Goal: Task Accomplishment & Management: Manage account settings

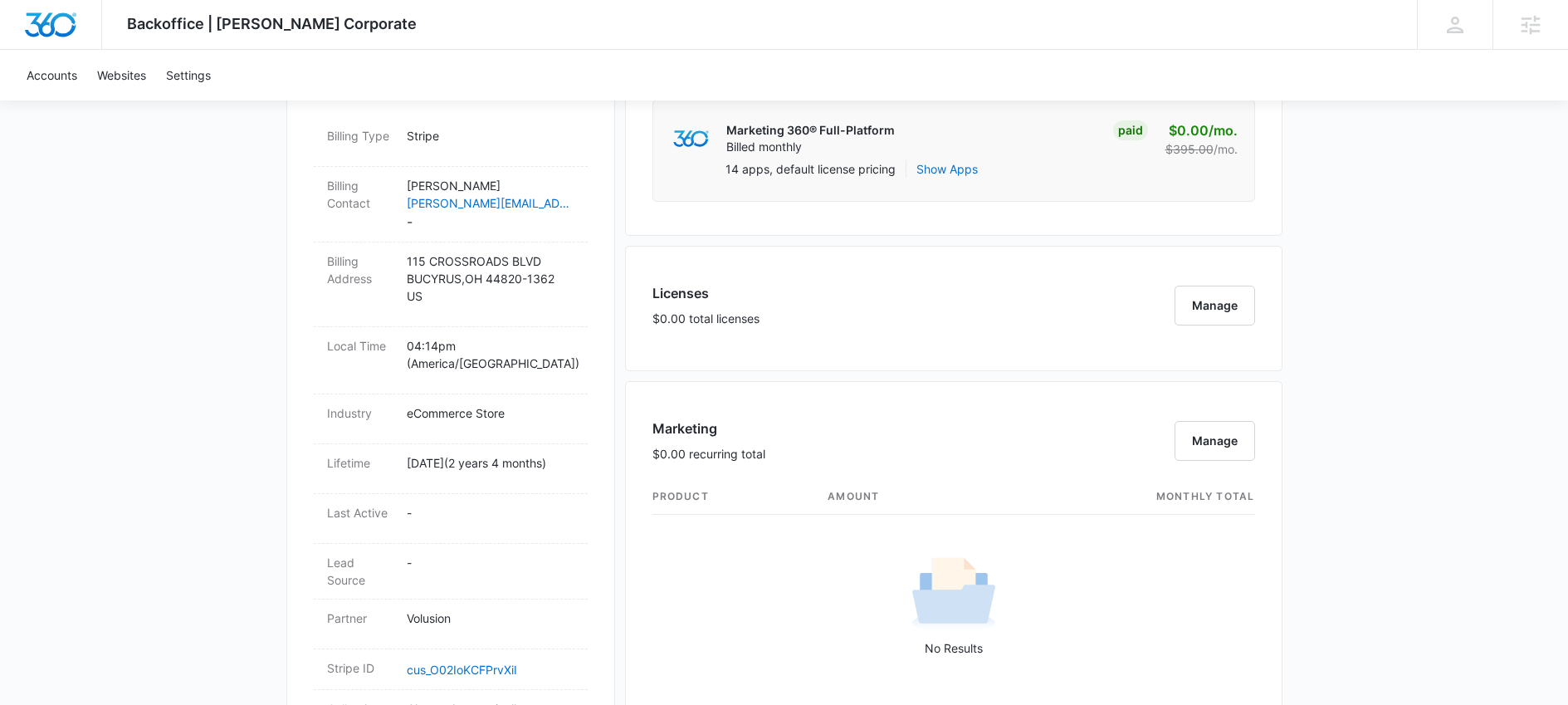
scroll to position [154, 0]
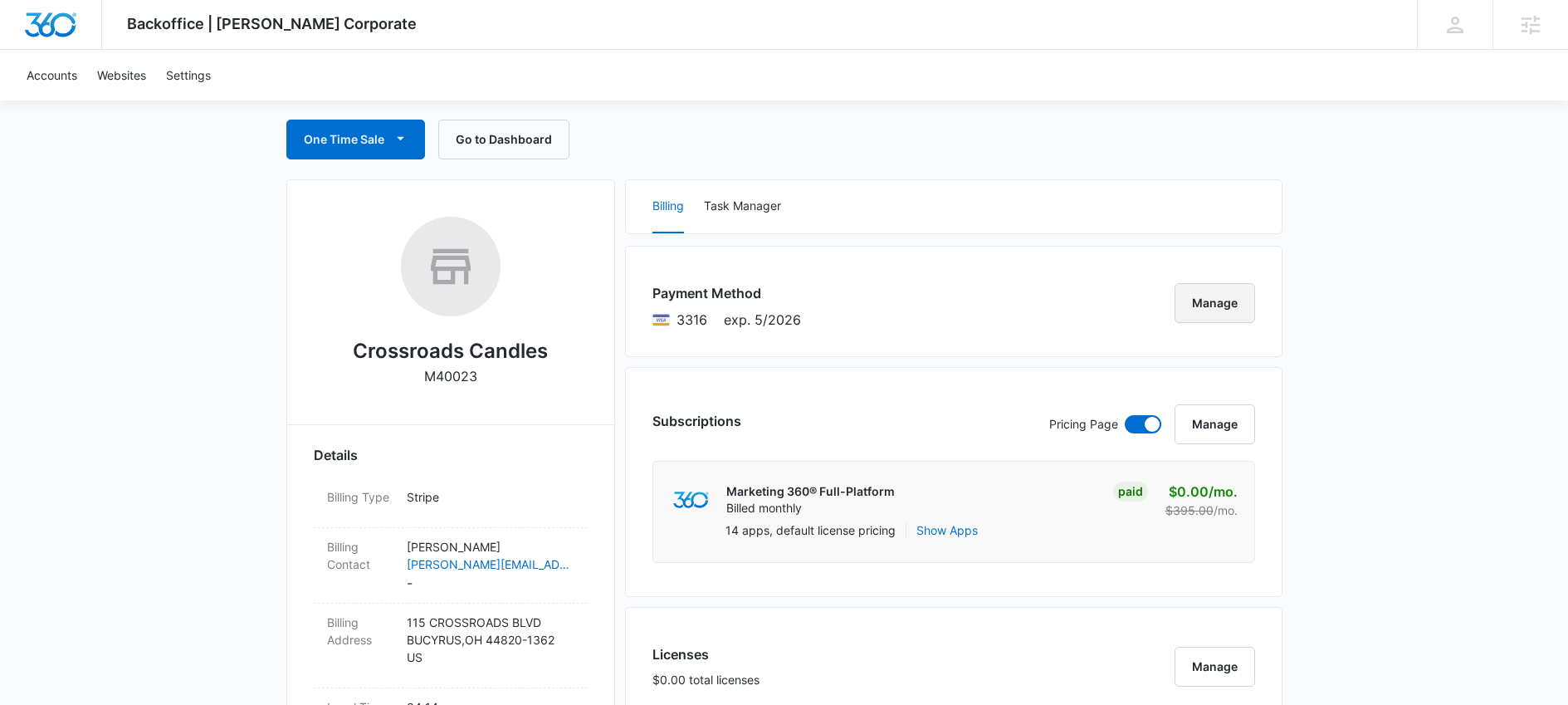
click at [1216, 297] on button "Manage" at bounding box center [1215, 303] width 80 height 40
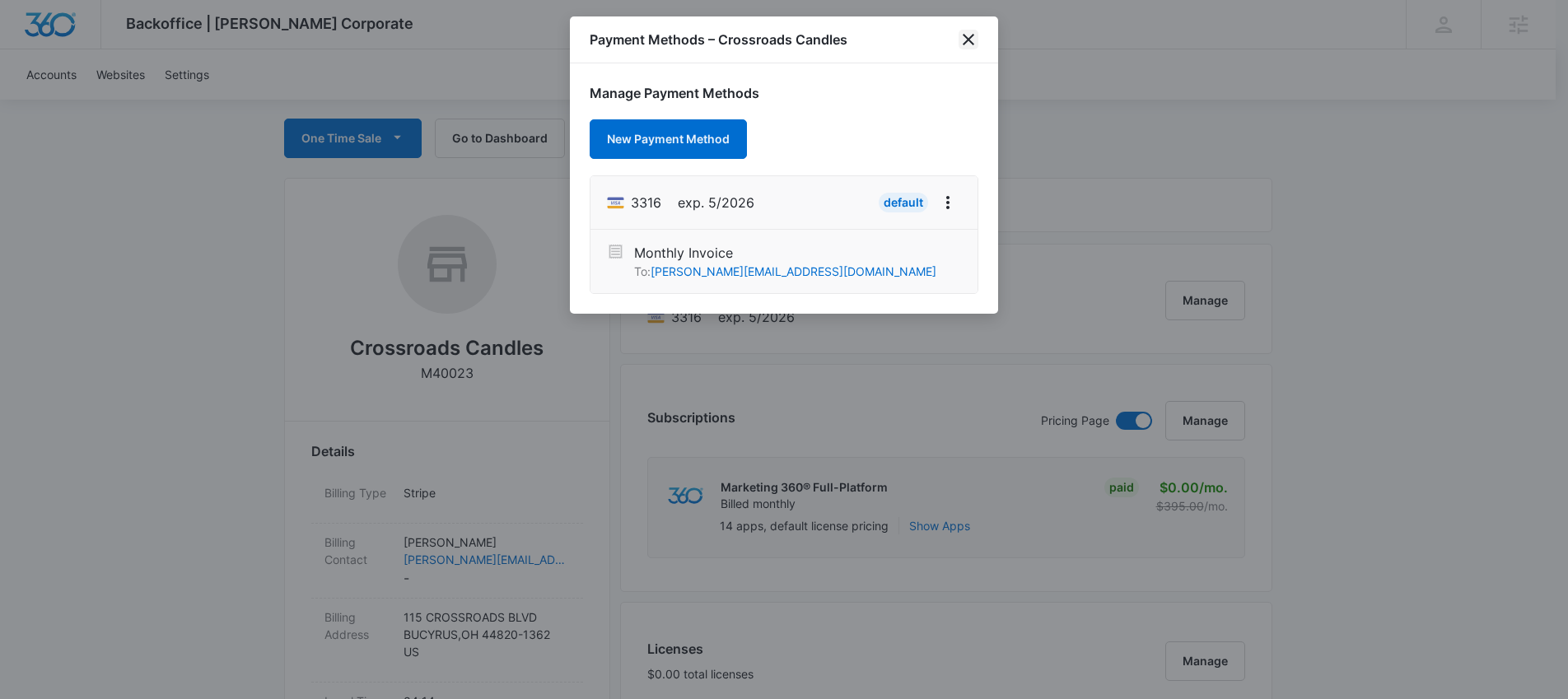
click at [973, 40] on icon "close" at bounding box center [968, 39] width 20 height 20
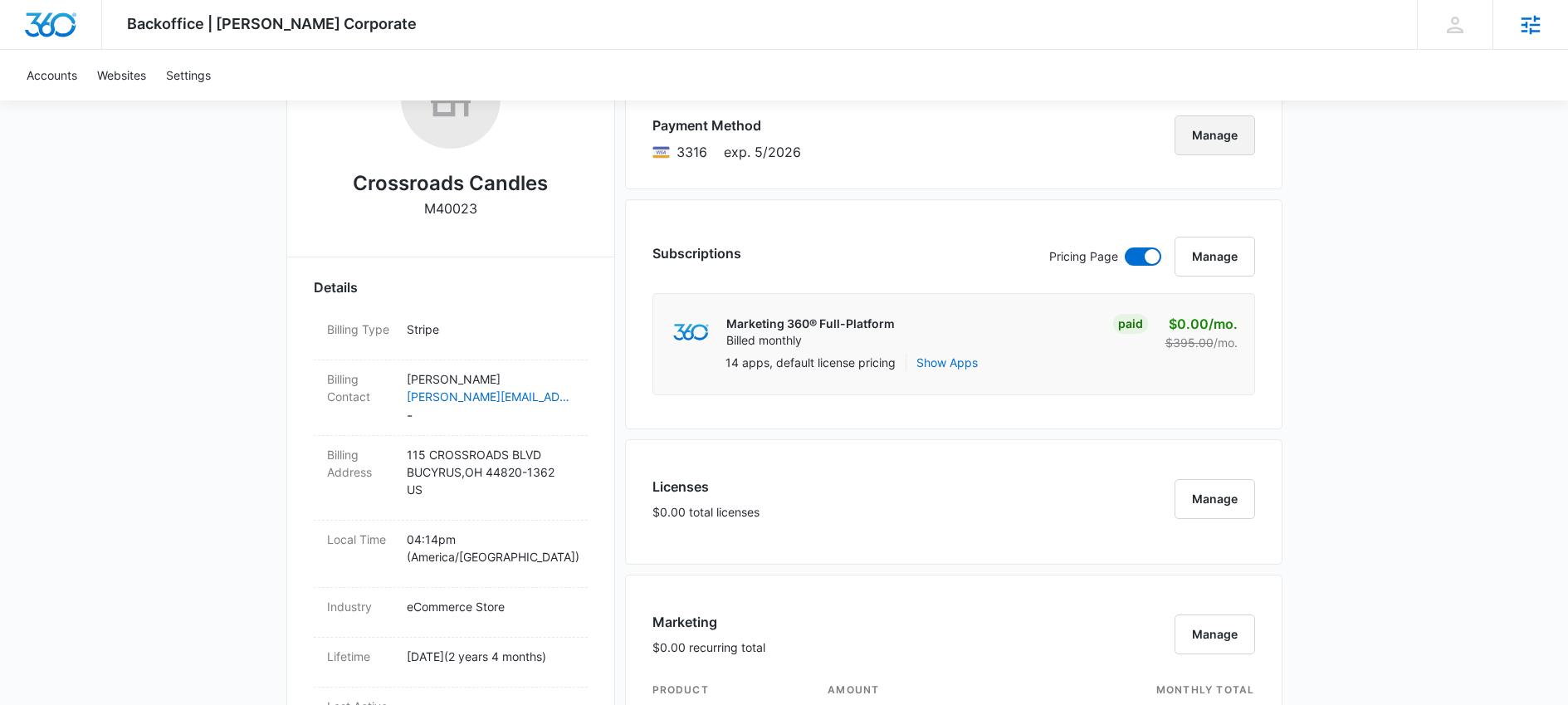
scroll to position [308, 0]
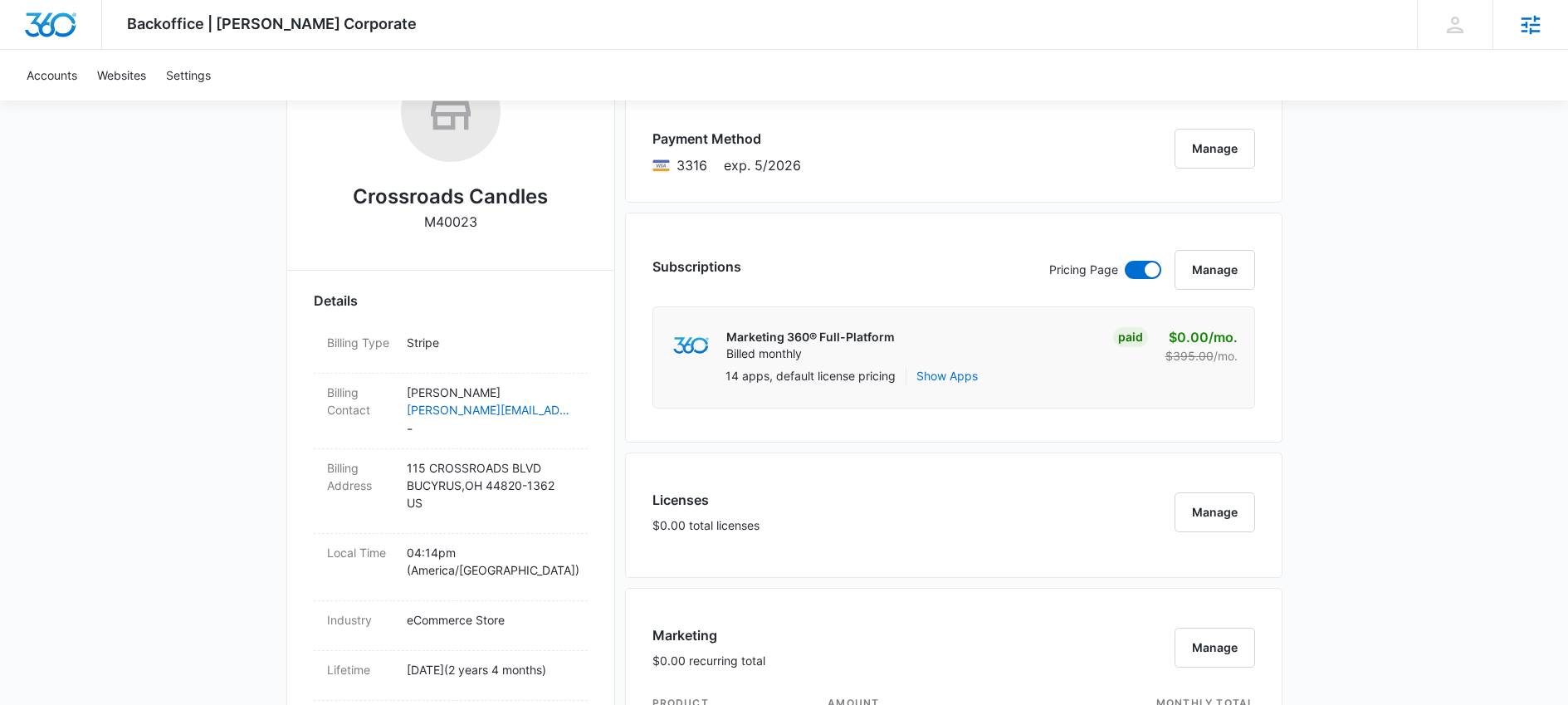
click at [1524, 15] on icon at bounding box center [1530, 24] width 25 height 25
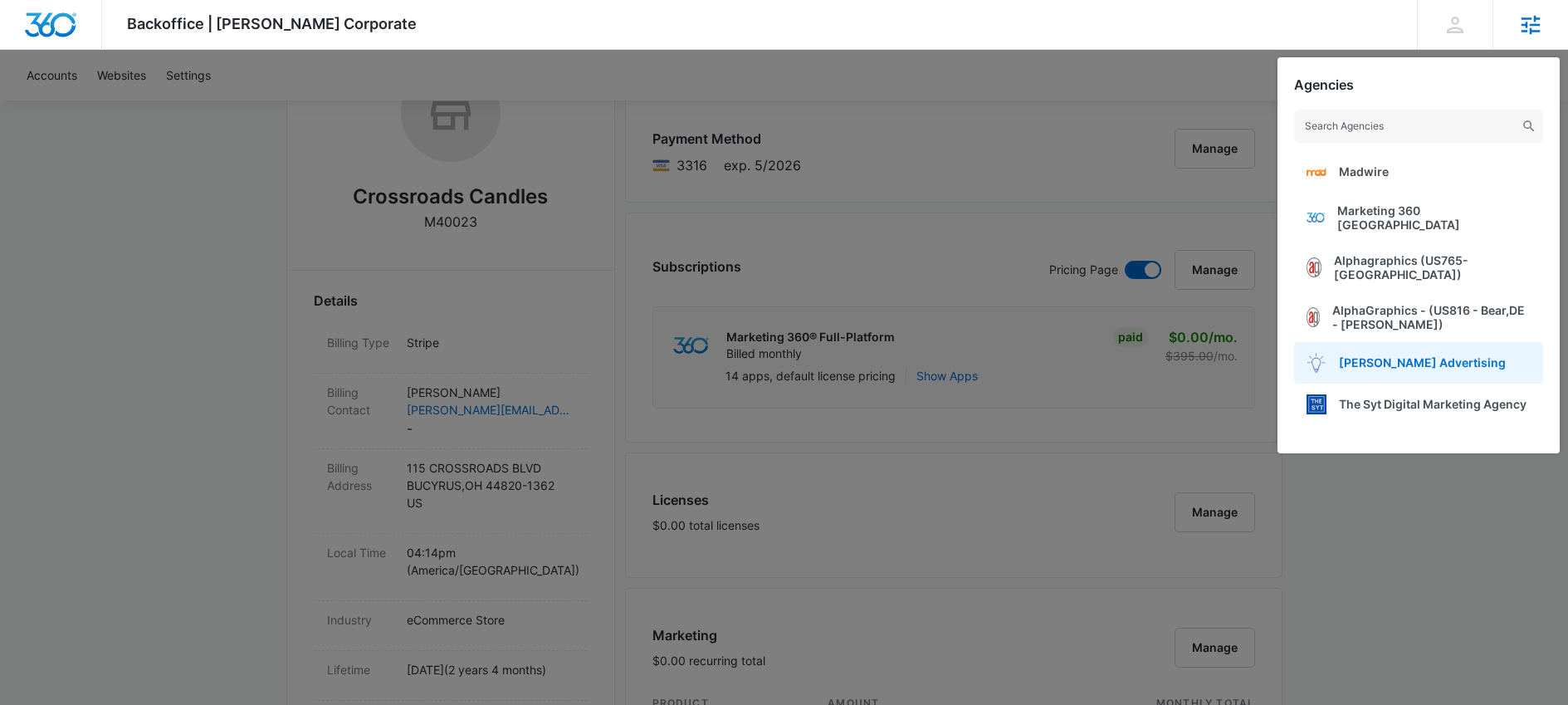
scroll to position [304, 0]
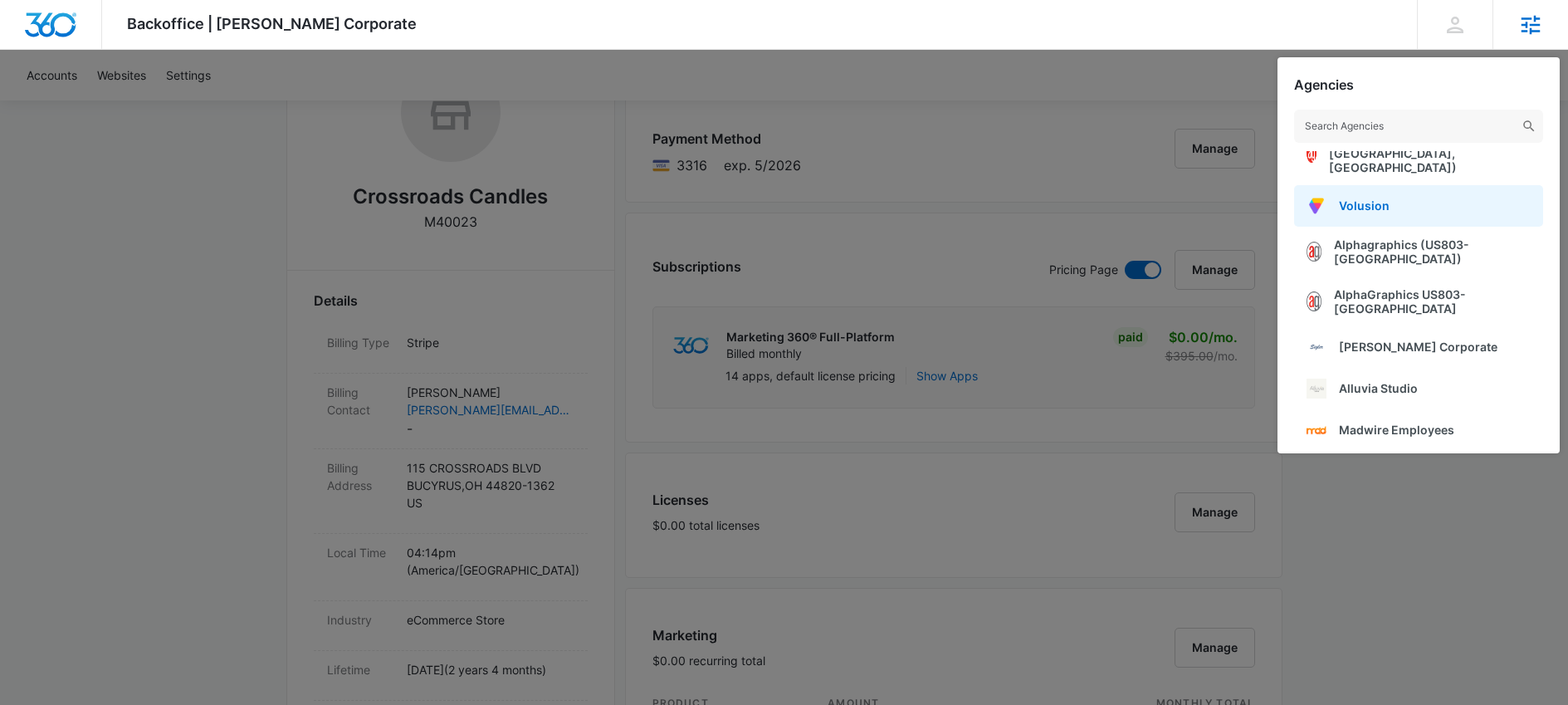
click at [1387, 207] on link "Volusion" at bounding box center [1418, 206] width 249 height 42
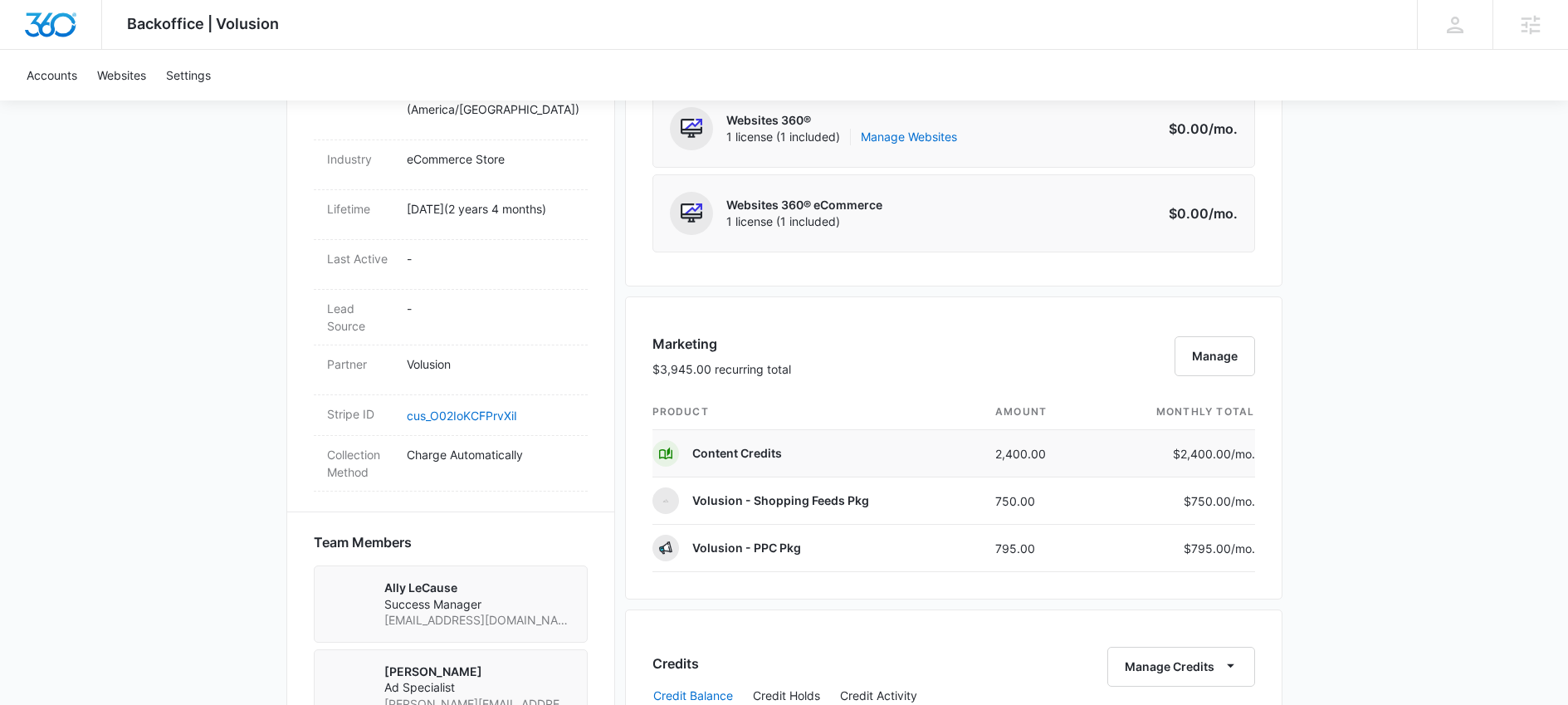
scroll to position [796, 0]
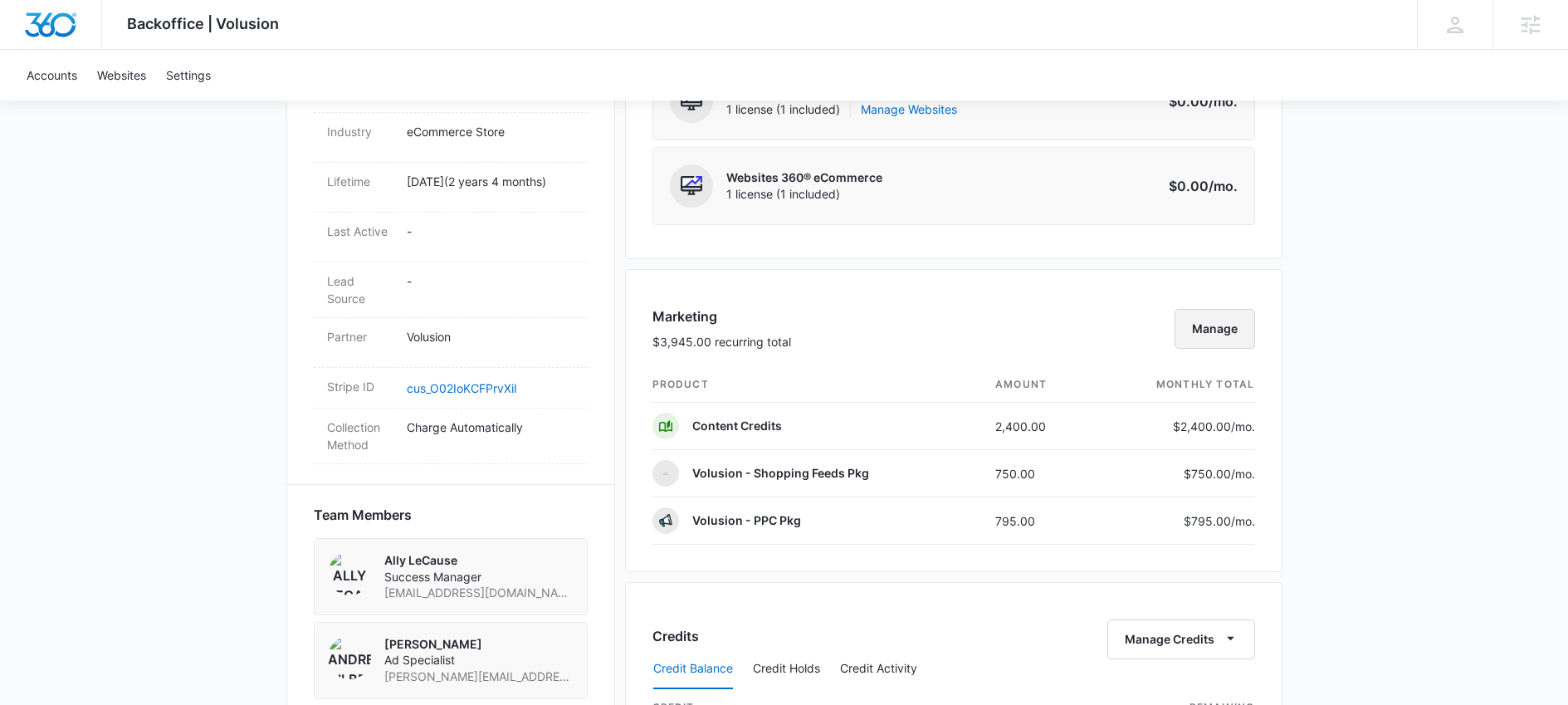
click at [1212, 343] on button "Manage" at bounding box center [1215, 328] width 80 height 40
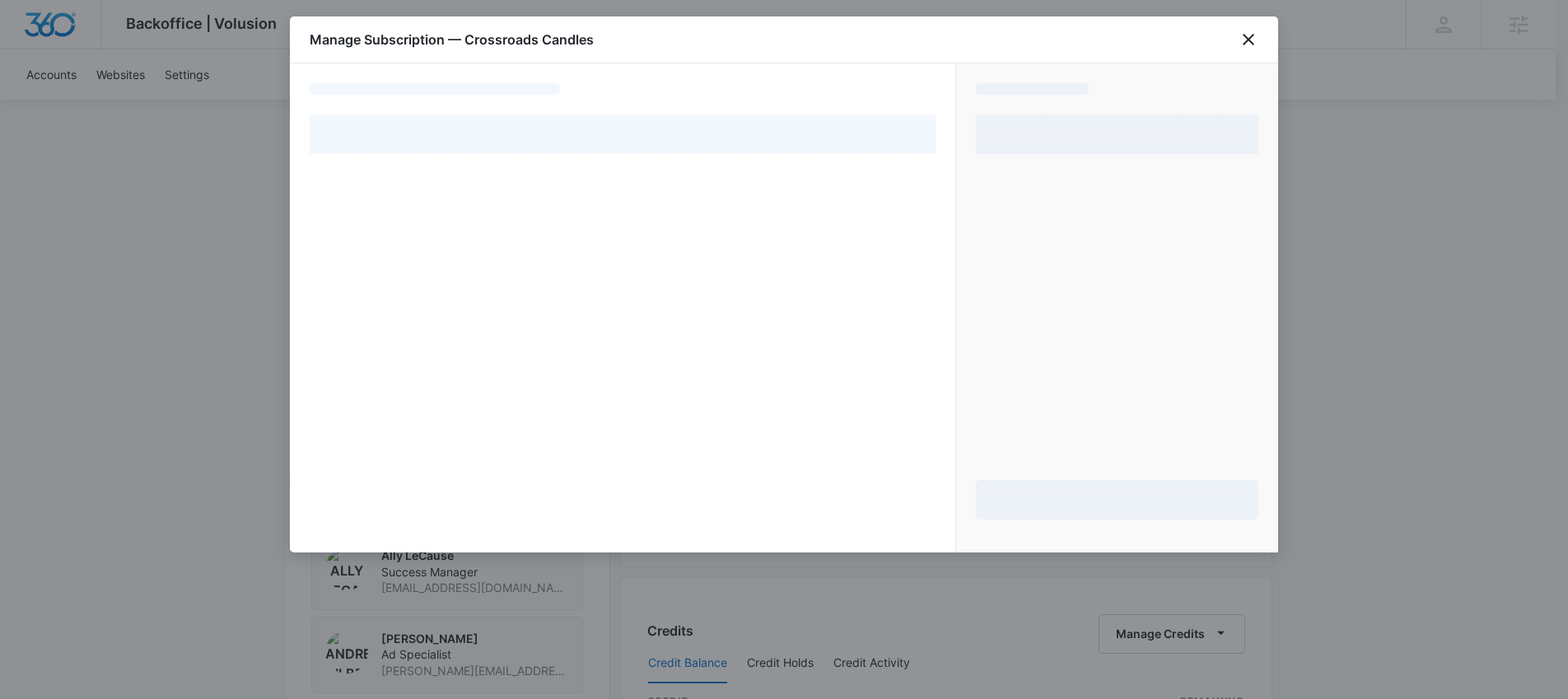
select select "pm_1NSn6iA4n8RTgNjUd7mj9KkQ"
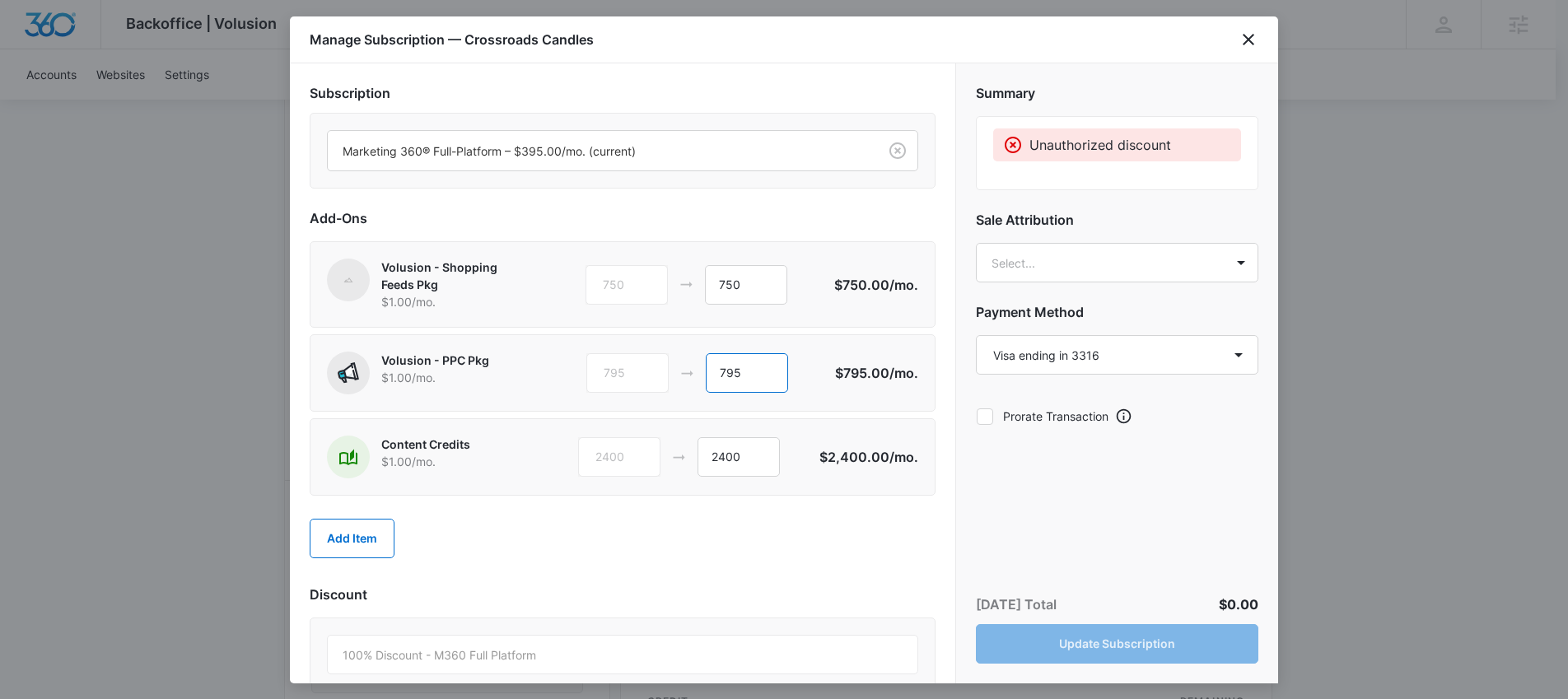
click at [761, 376] on input "795" at bounding box center [746, 373] width 82 height 40
type input "1140"
click at [1088, 270] on body "Backoffice | Volusion Apps Settings AL Ally LeCause ally.lecause@madwire.com My…" at bounding box center [784, 343] width 1568 height 2265
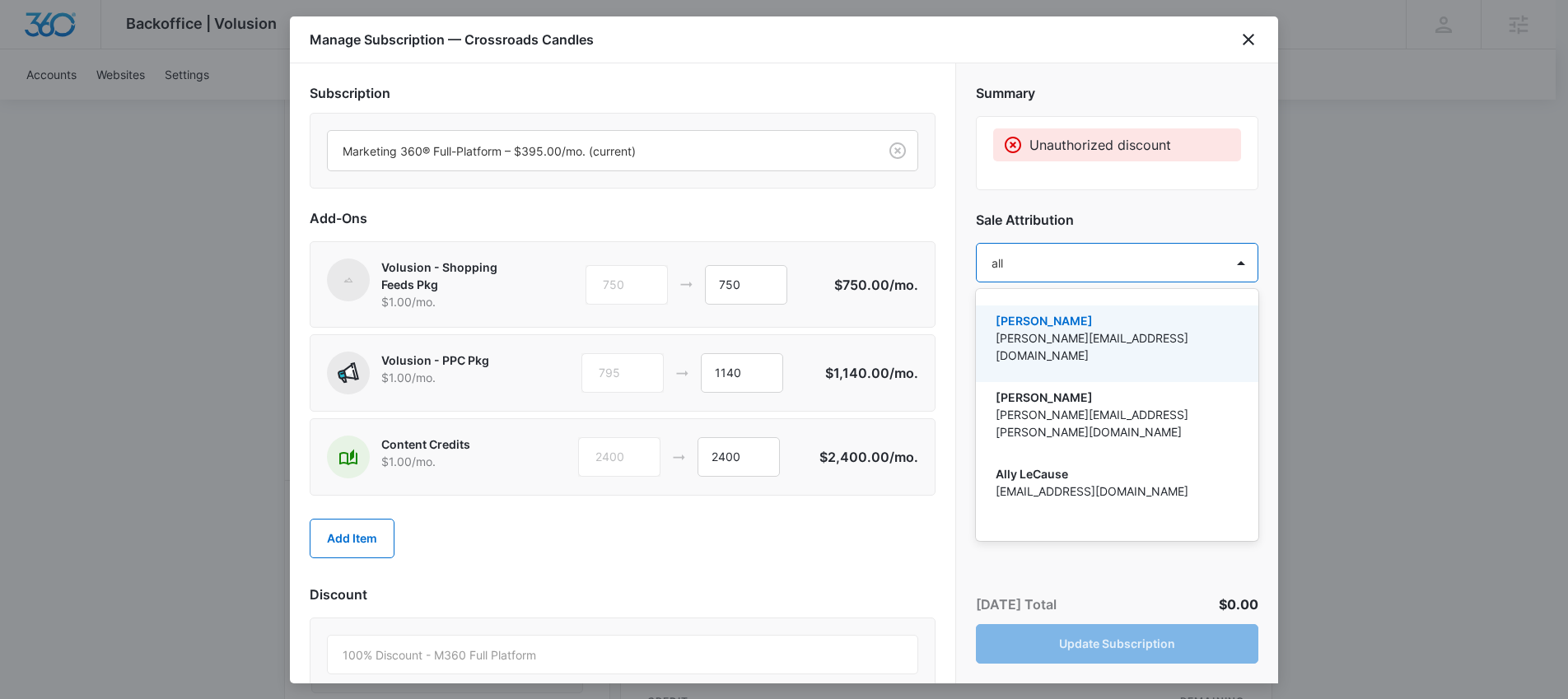
type input "ally"
click at [1099, 324] on p "Ally LeCause" at bounding box center [1116, 320] width 240 height 17
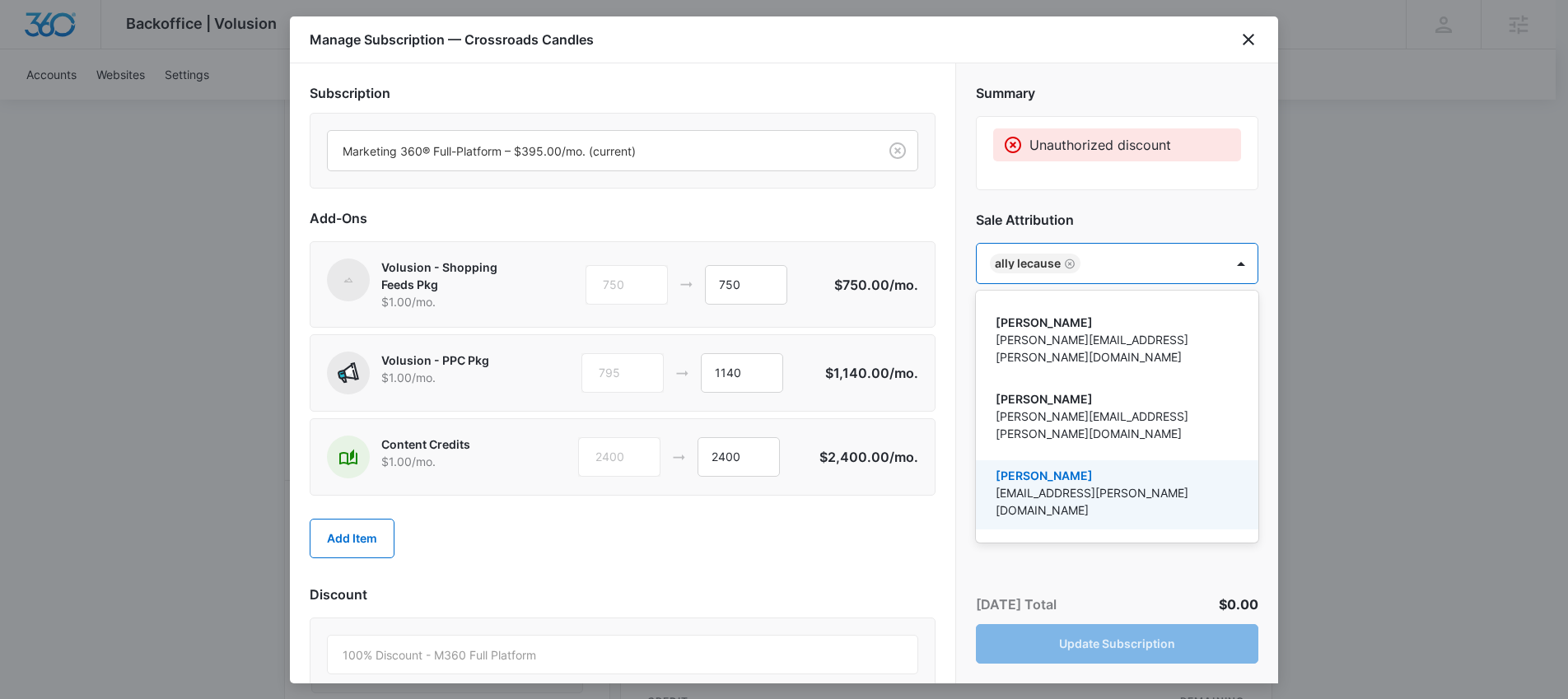
click at [864, 521] on div at bounding box center [784, 349] width 1568 height 699
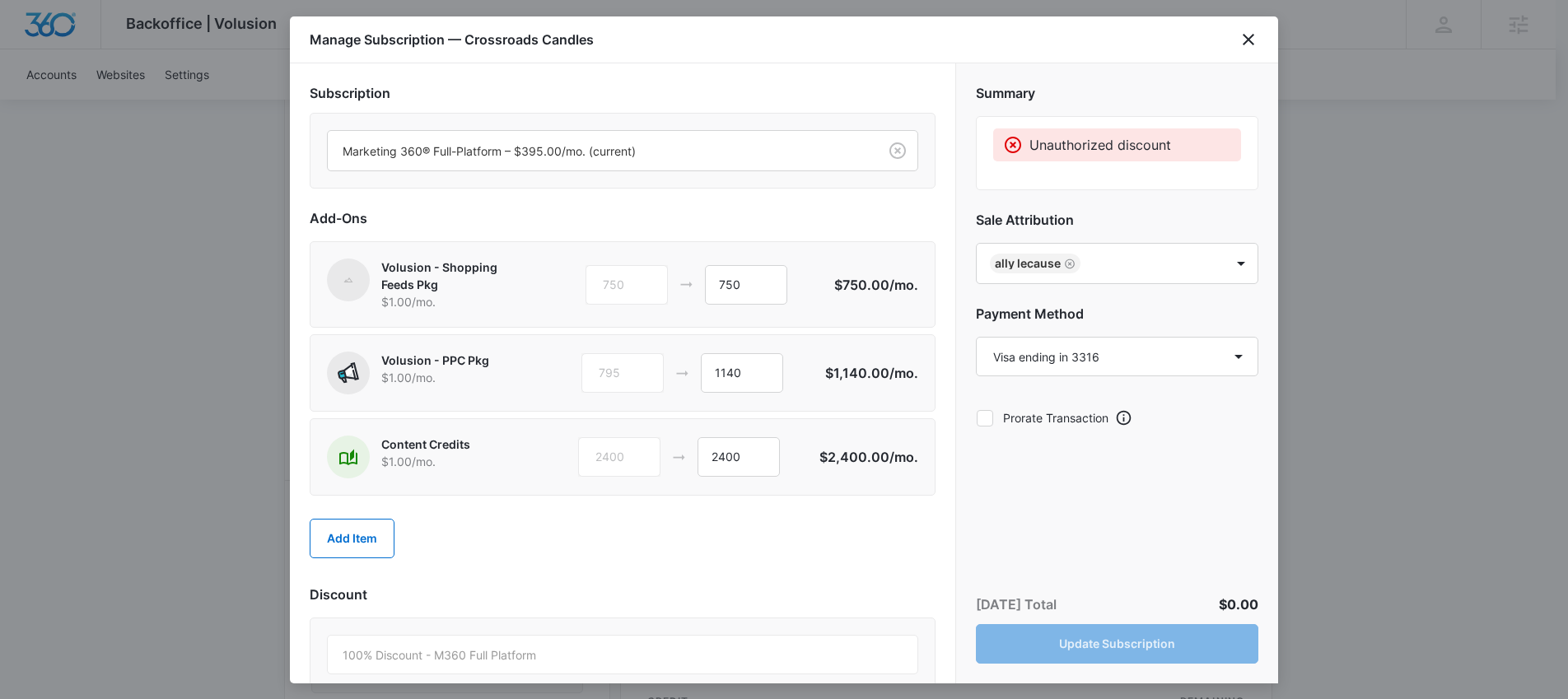
click at [1079, 647] on div "Today’s Total $0.00 Update Subscription" at bounding box center [1117, 628] width 322 height 108
click at [1236, 36] on div "Manage Subscription — Crossroads Candles" at bounding box center [784, 40] width 988 height 47
click at [1246, 41] on icon "close" at bounding box center [1248, 39] width 20 height 20
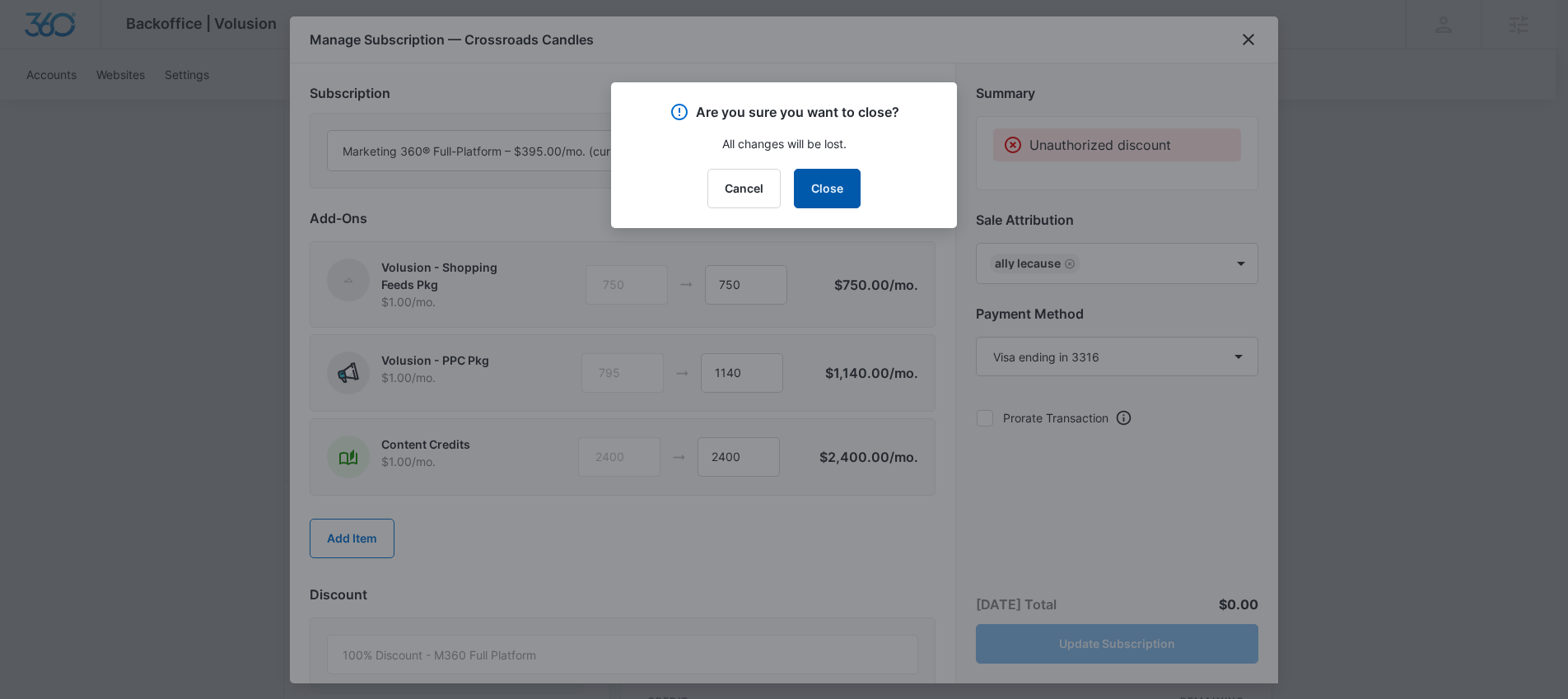
click at [819, 184] on button "Close" at bounding box center [827, 189] width 67 height 40
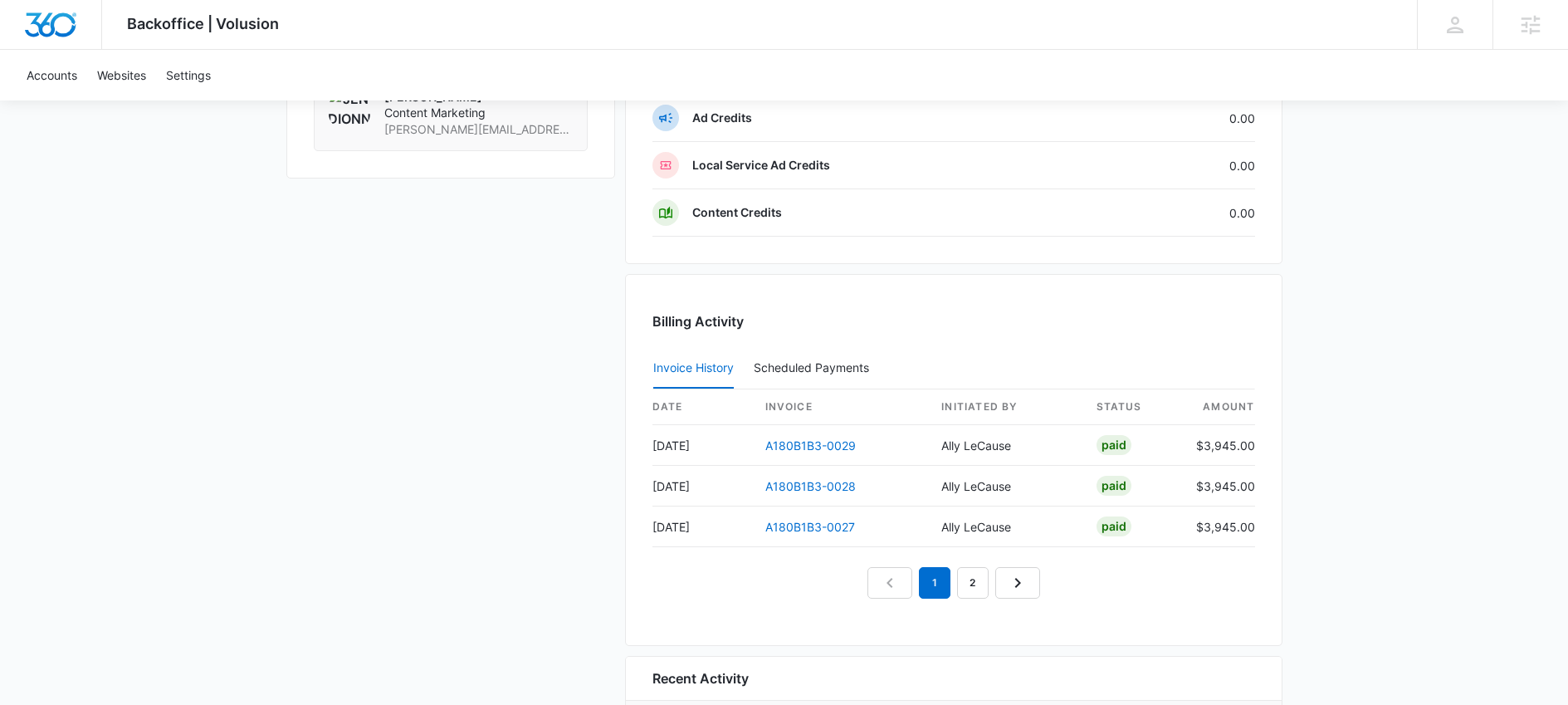
scroll to position [1579, 0]
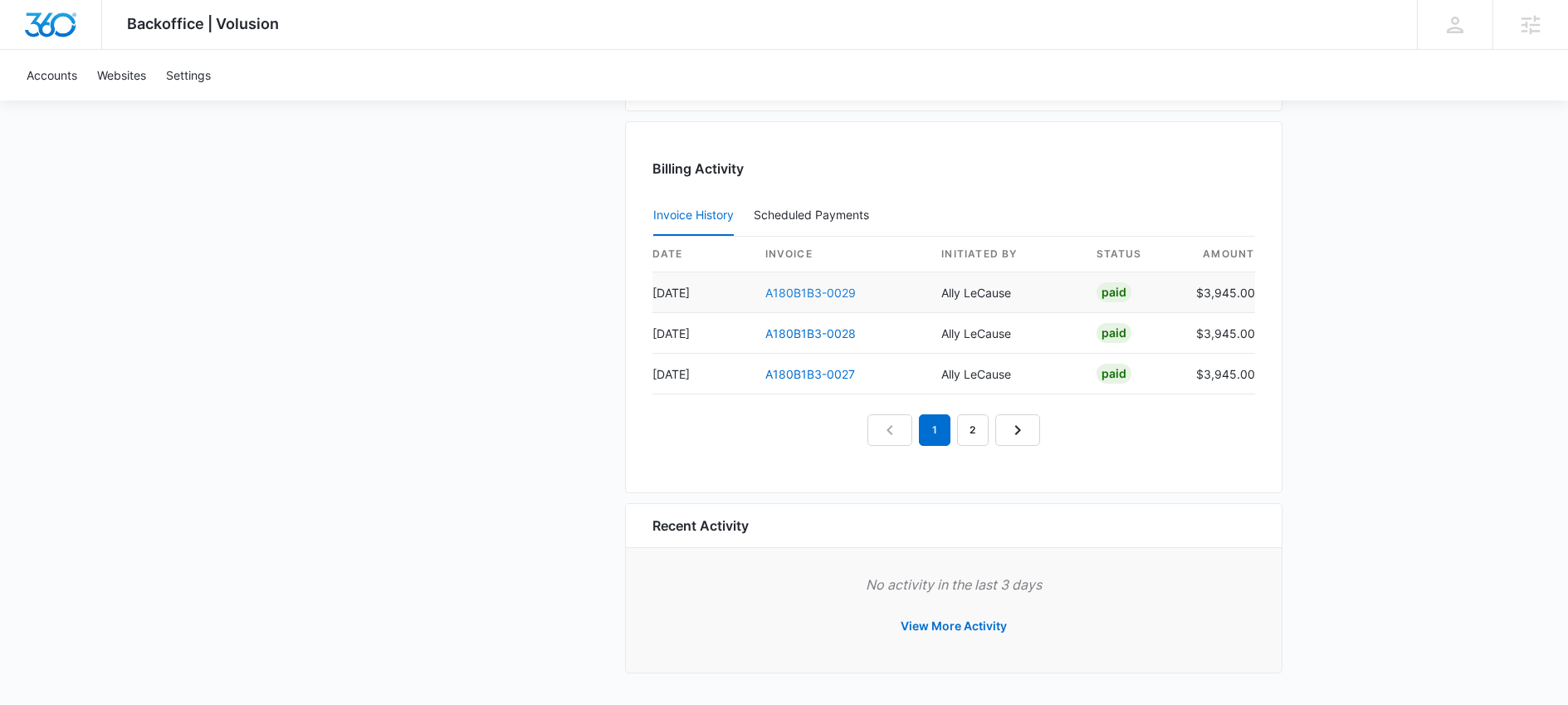
click at [778, 294] on link "A180B1B3-0029" at bounding box center [811, 293] width 91 height 14
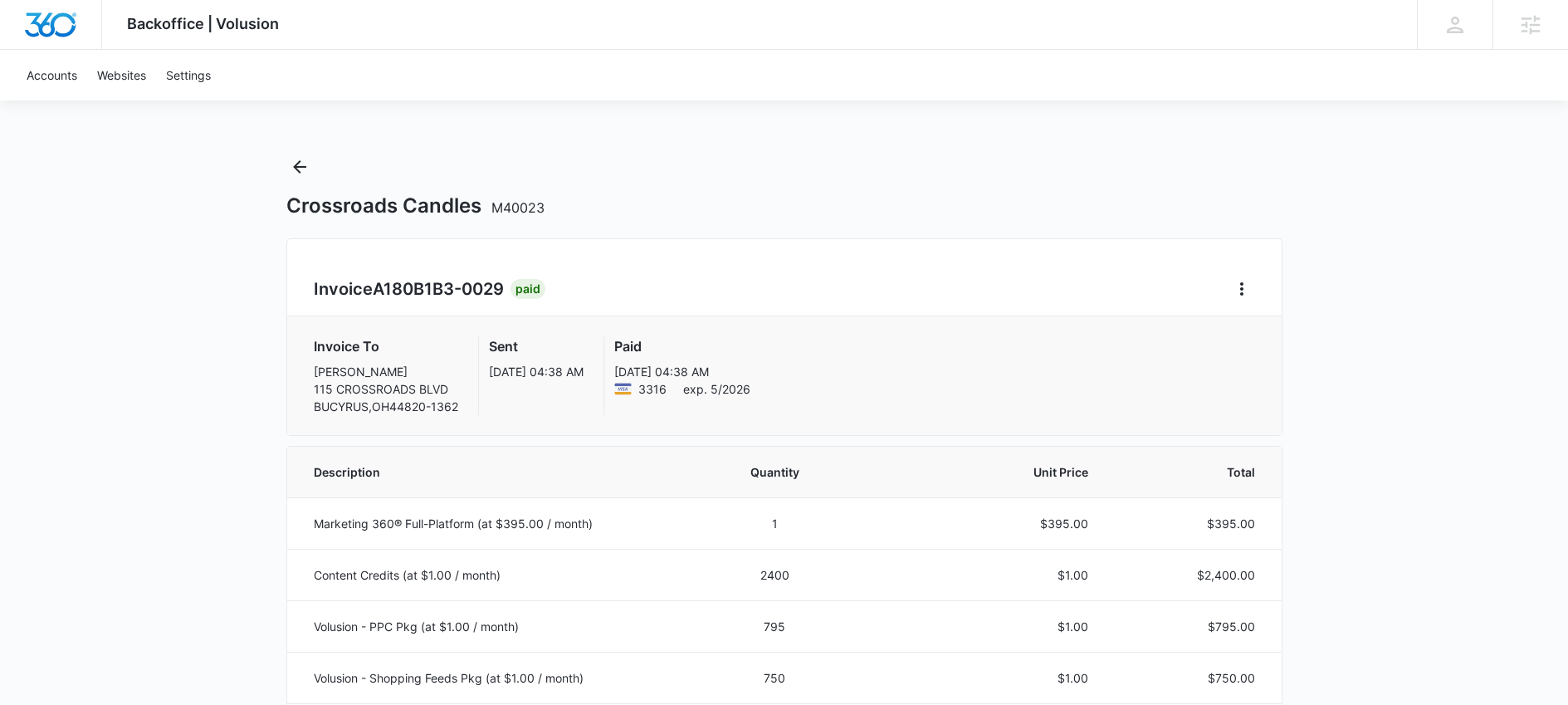
click at [584, 367] on p "Sep 8, 04:38 AM" at bounding box center [536, 371] width 94 height 17
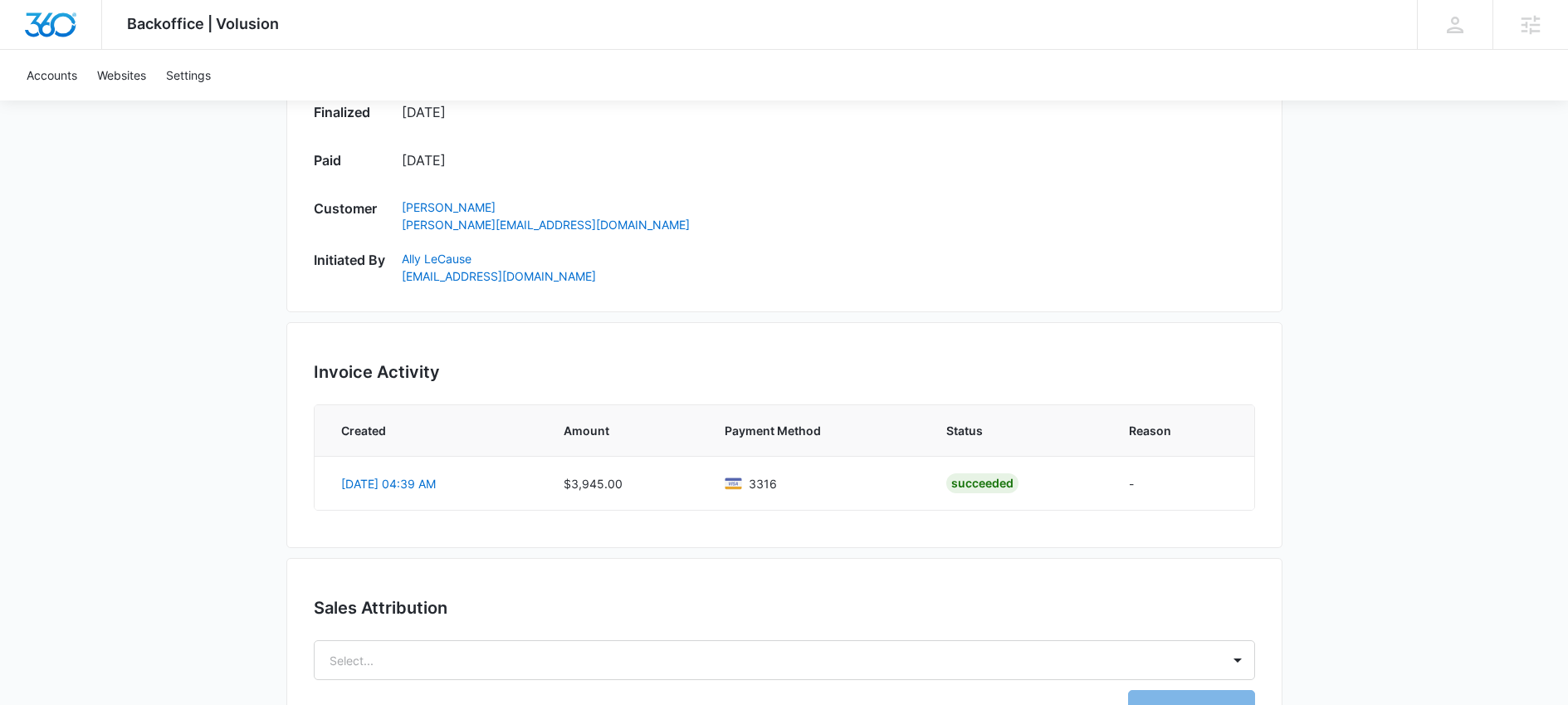
scroll to position [1026, 0]
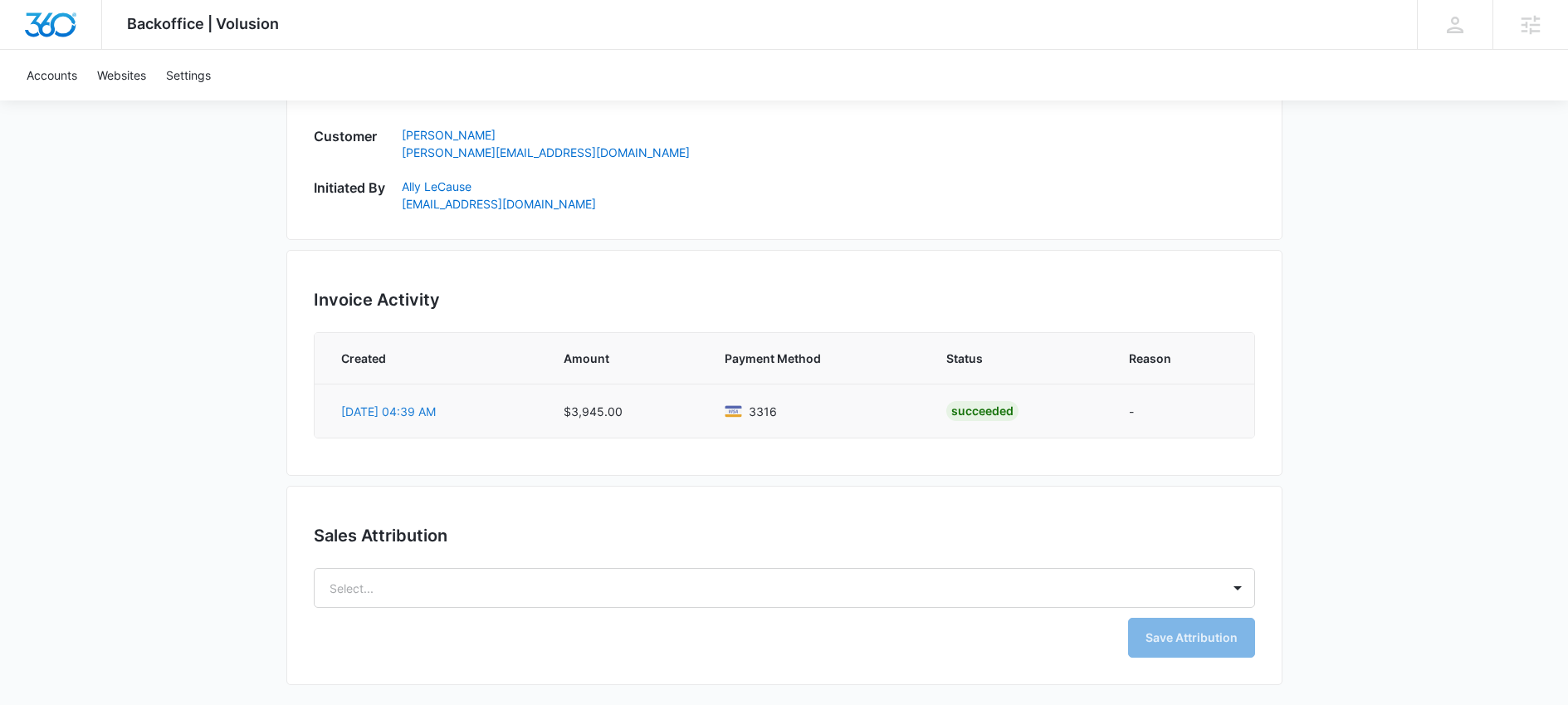
click at [402, 410] on link "Sep 8, 04:39 AM" at bounding box center [389, 411] width 94 height 14
